Goal: Information Seeking & Learning: Find specific page/section

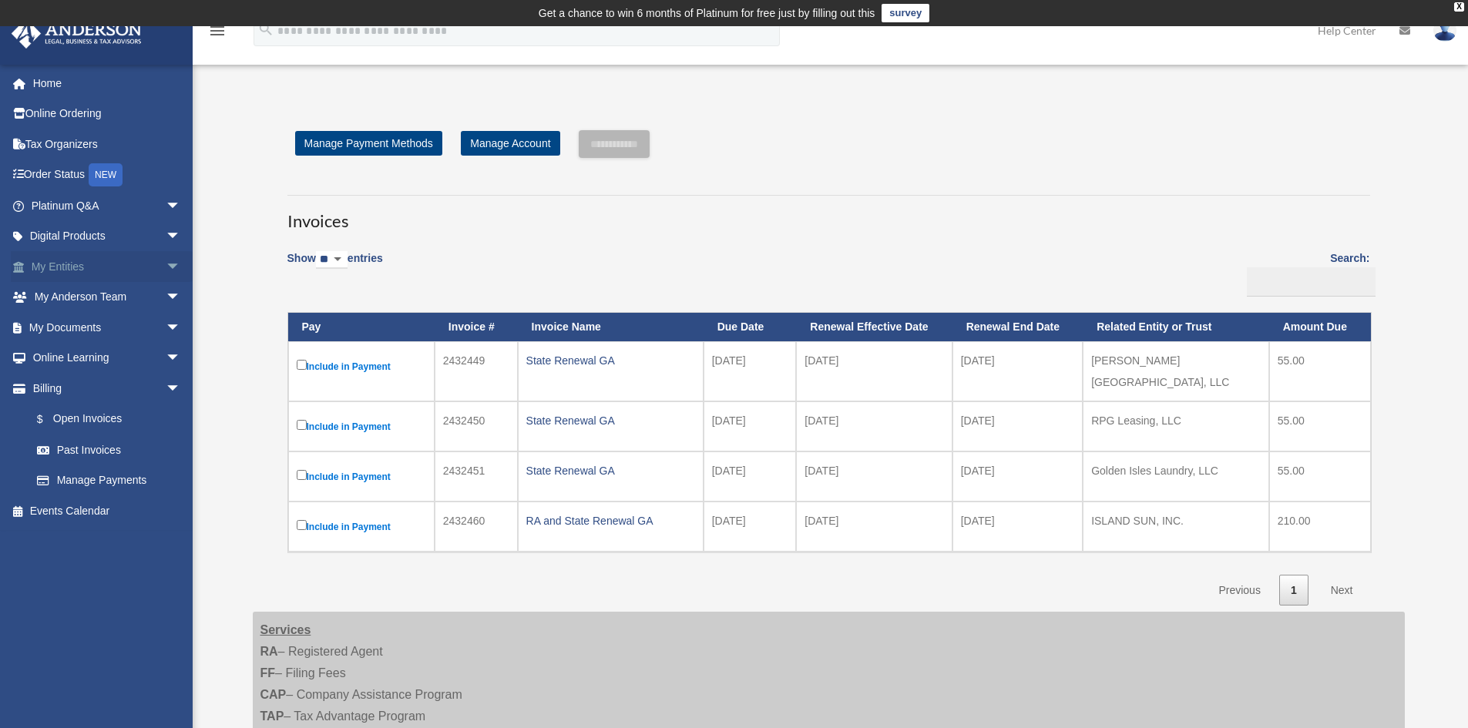
click at [108, 264] on link "My Entities arrow_drop_down" at bounding box center [107, 266] width 193 height 31
click at [166, 263] on span "arrow_drop_down" at bounding box center [181, 267] width 31 height 32
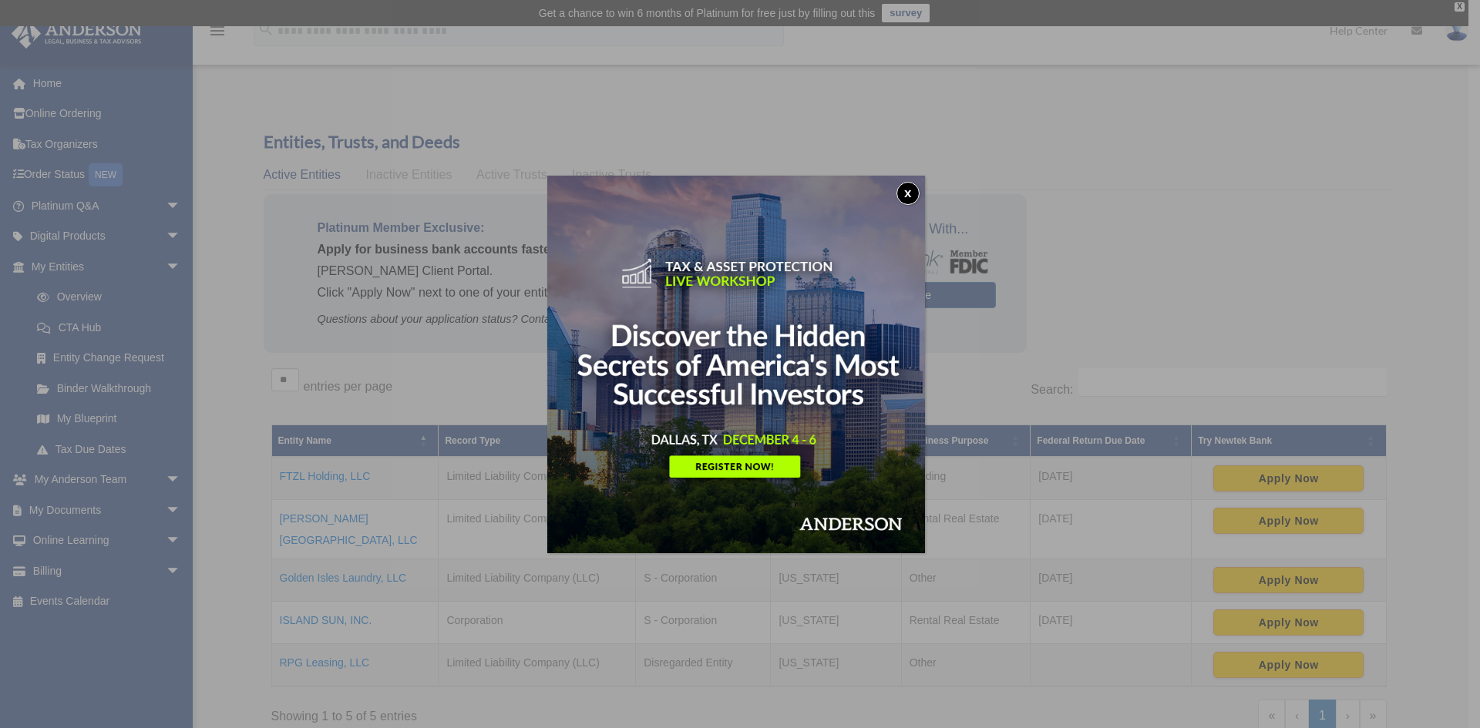
click at [913, 193] on button "x" at bounding box center [907, 193] width 23 height 23
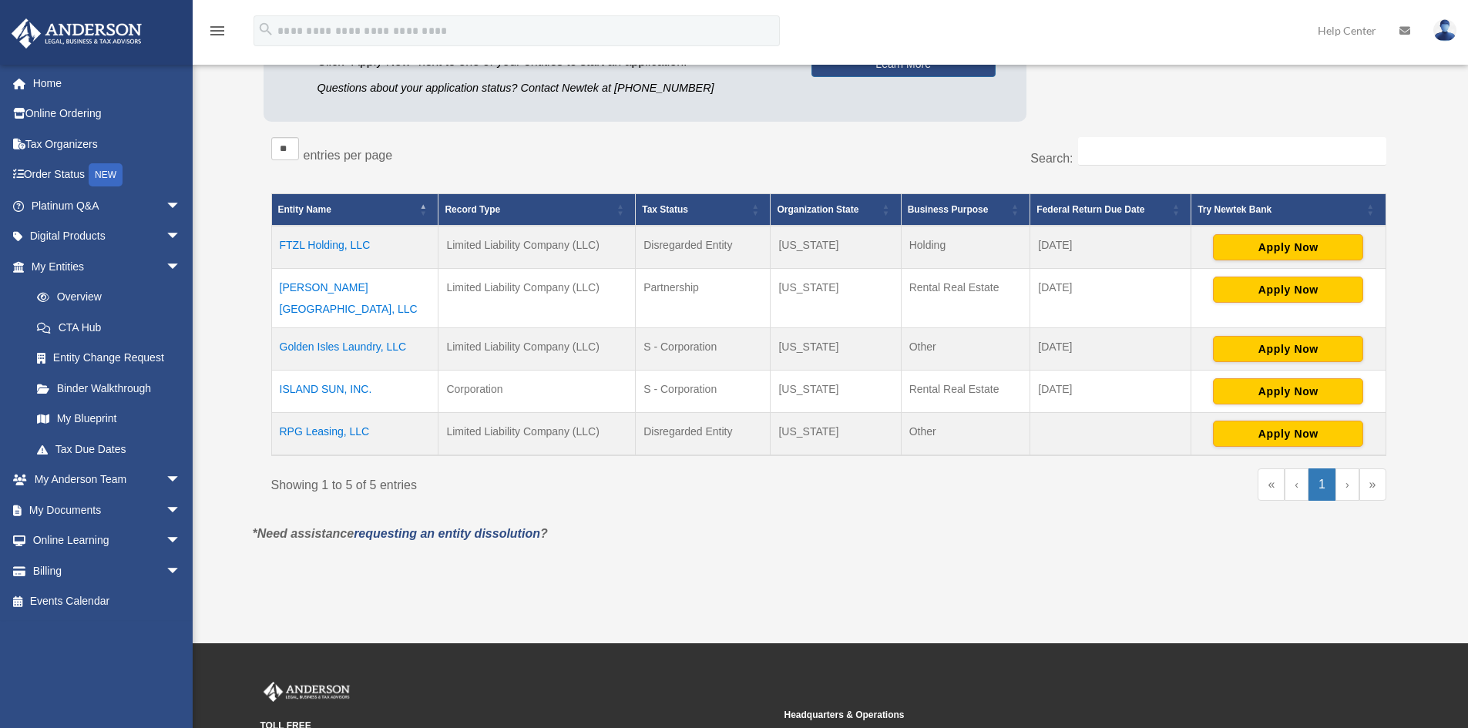
scroll to position [308, 0]
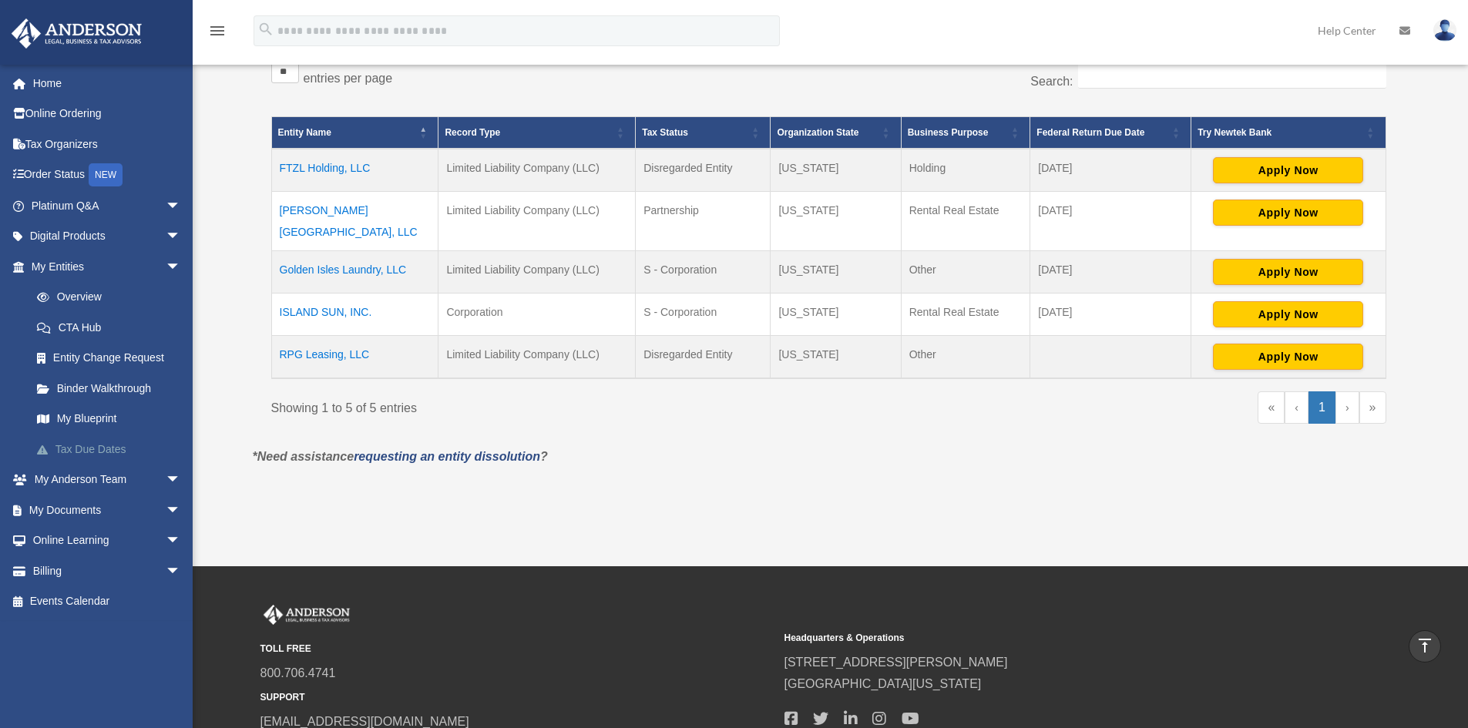
click at [119, 449] on link "Tax Due Dates" at bounding box center [113, 449] width 183 height 31
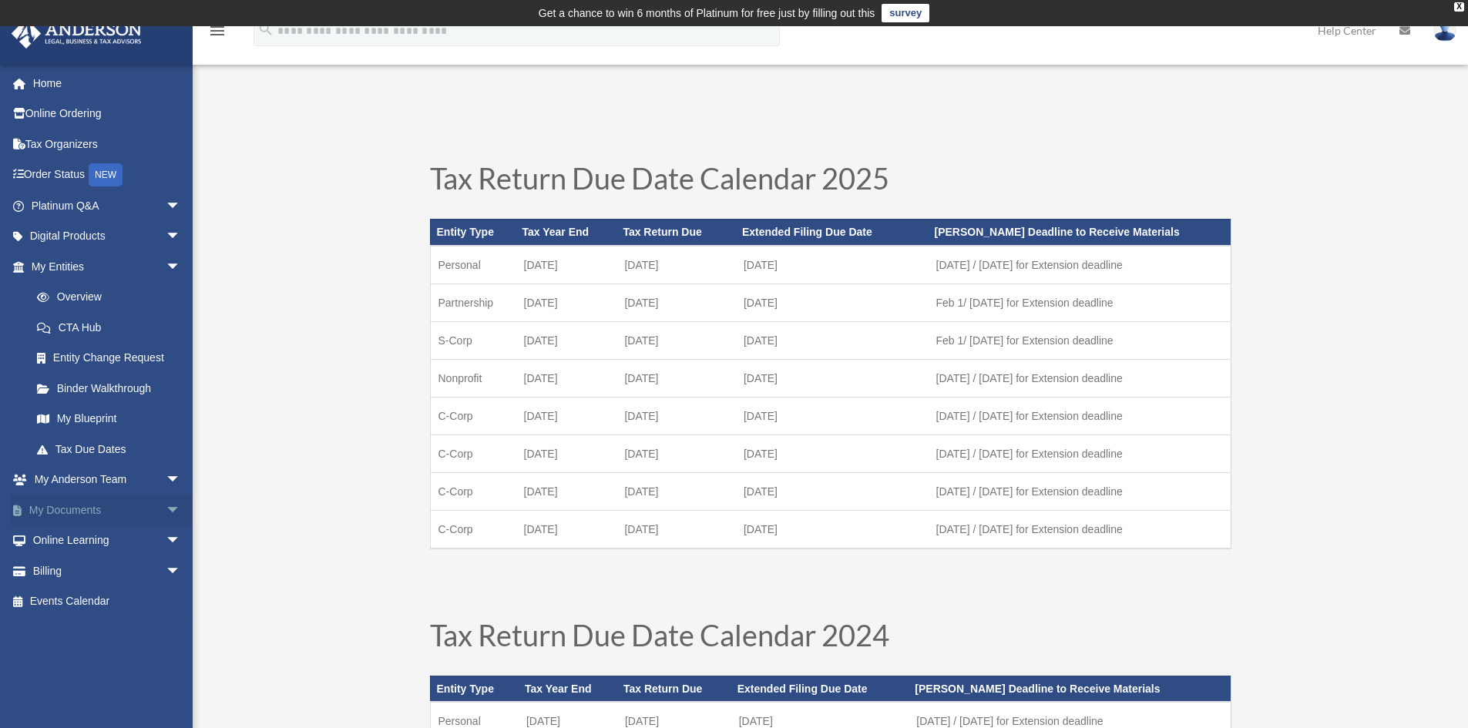
click at [166, 504] on span "arrow_drop_down" at bounding box center [181, 511] width 31 height 32
click at [106, 569] on link "Meeting Minutes" at bounding box center [113, 571] width 183 height 31
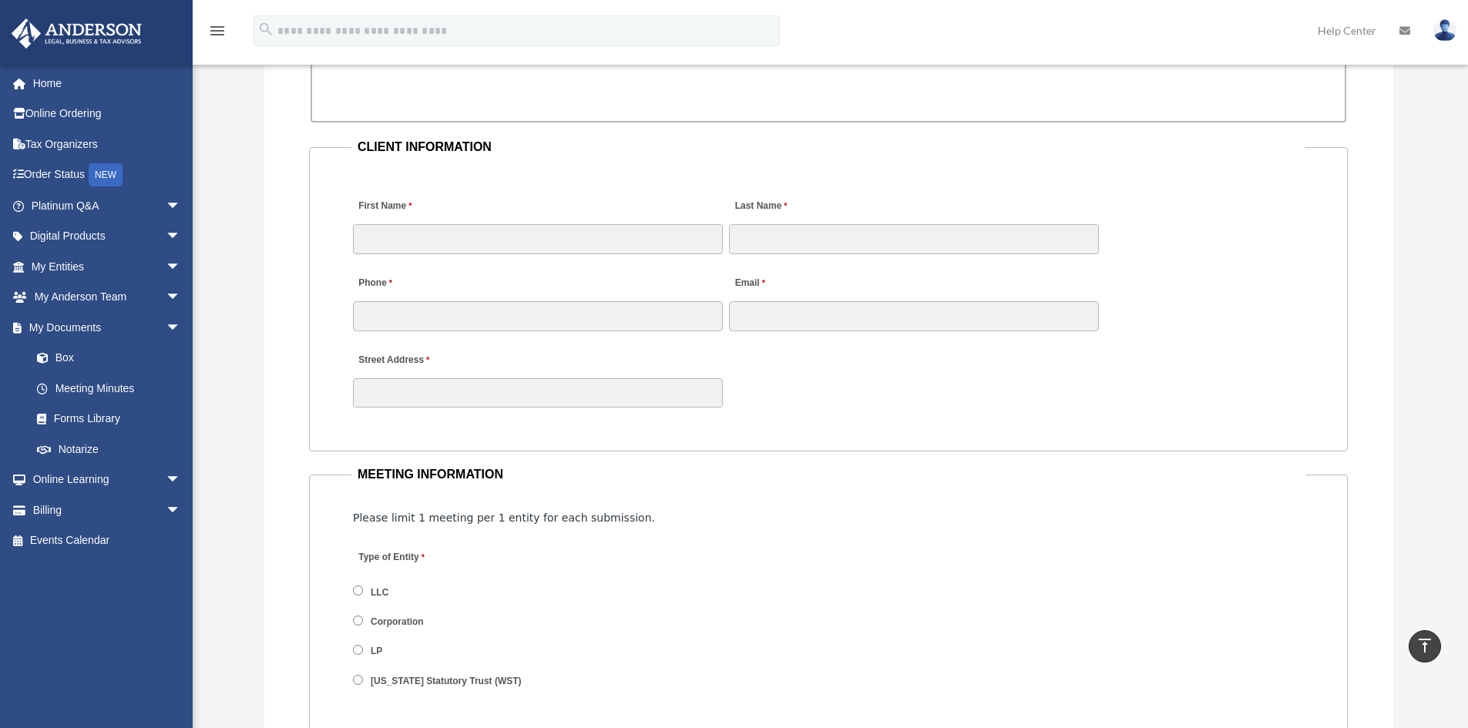
scroll to position [1541, 0]
